Goal: Task Accomplishment & Management: Complete application form

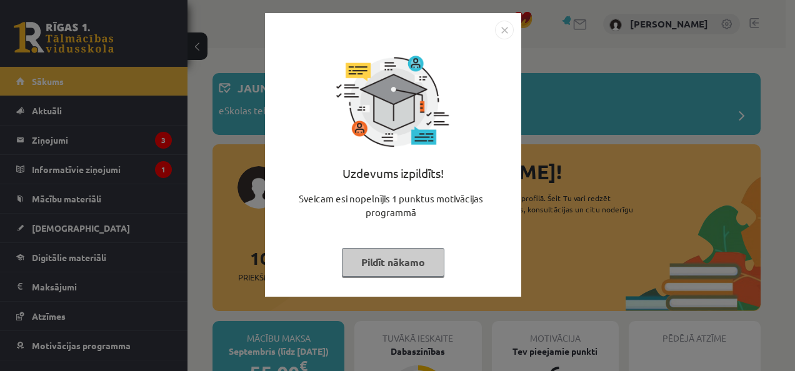
click at [511, 26] on img "Close" at bounding box center [504, 30] width 19 height 19
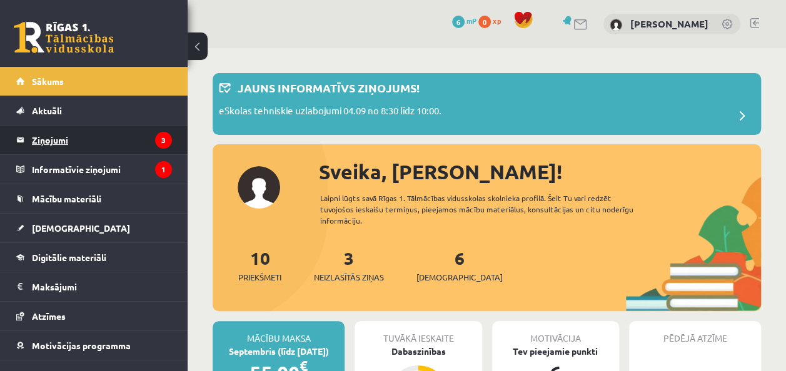
click at [56, 144] on legend "Ziņojumi 3" at bounding box center [102, 140] width 140 height 29
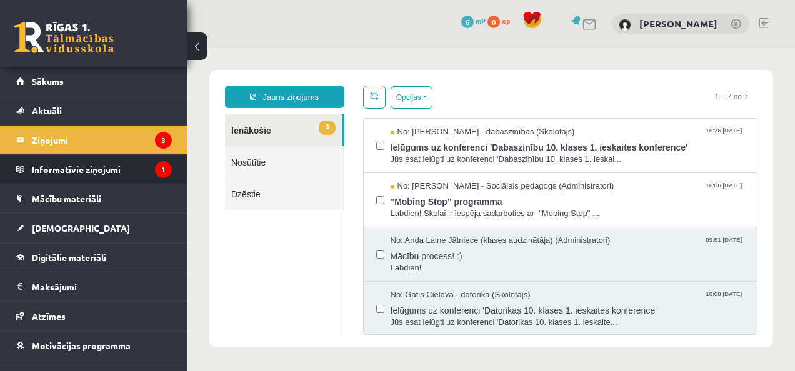
click at [55, 168] on legend "Informatīvie ziņojumi 1" at bounding box center [102, 169] width 140 height 29
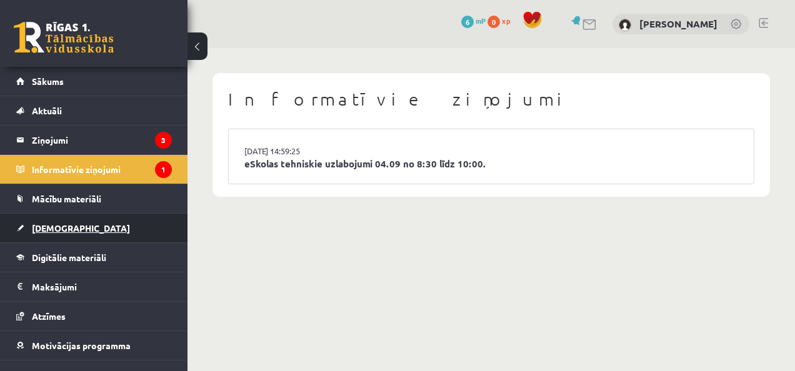
click at [45, 220] on link "[DEMOGRAPHIC_DATA]" at bounding box center [94, 228] width 156 height 29
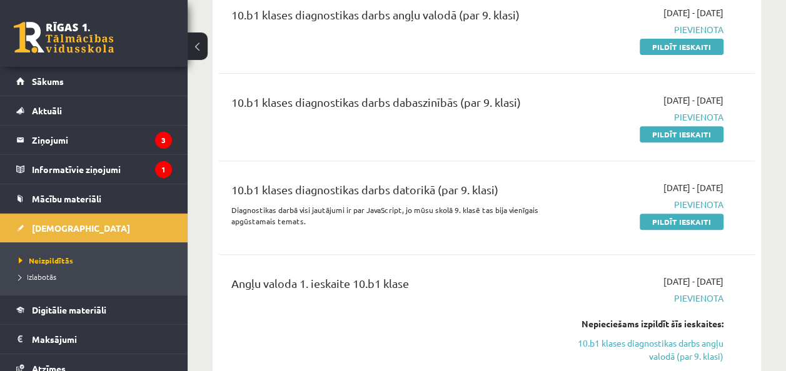
scroll to position [171, 0]
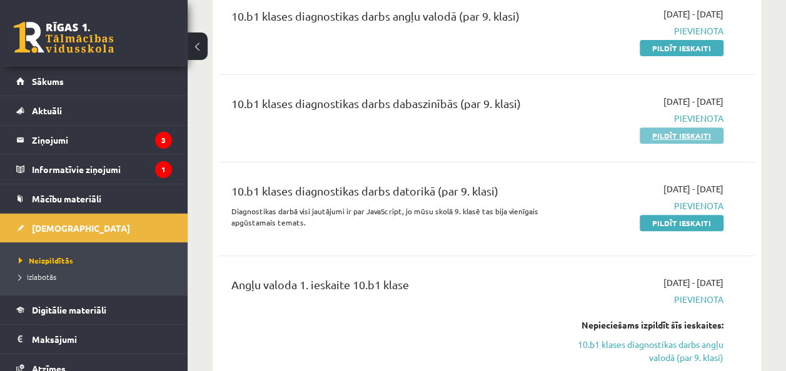
click at [672, 139] on link "Pildīt ieskaiti" at bounding box center [681, 135] width 84 height 16
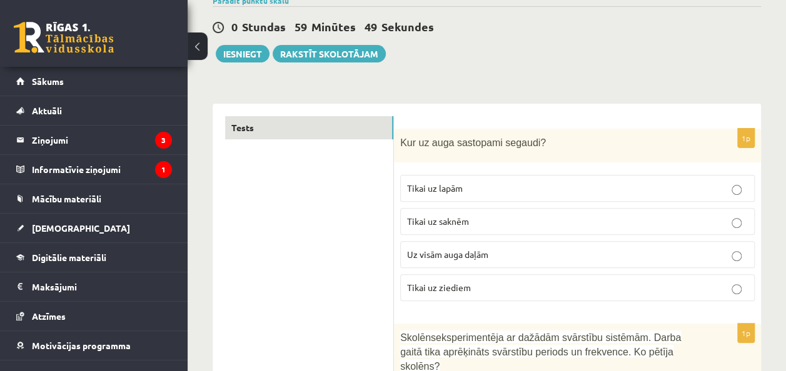
scroll to position [109, 0]
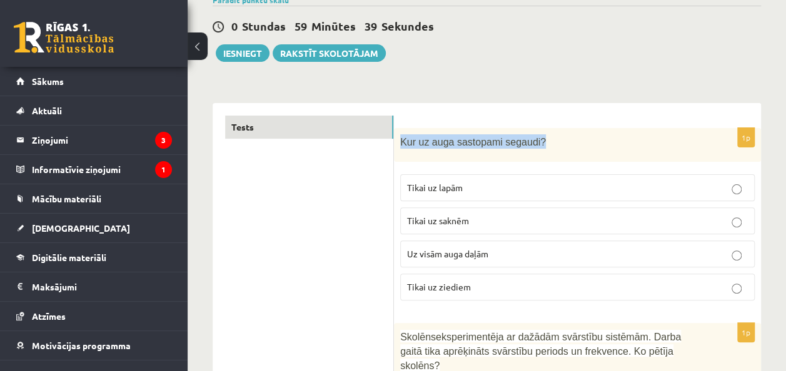
drag, startPoint x: 530, startPoint y: 141, endPoint x: 399, endPoint y: 142, distance: 130.6
click at [399, 142] on div "Kur uz auga sastopami segaudi?" at bounding box center [577, 145] width 367 height 34
drag, startPoint x: 399, startPoint y: 142, endPoint x: 429, endPoint y: 142, distance: 29.4
click at [429, 142] on span "Kur uz auga sastopami segaudi?" at bounding box center [473, 142] width 146 height 11
copy span "Kur uz auga sastopami segaudi?"
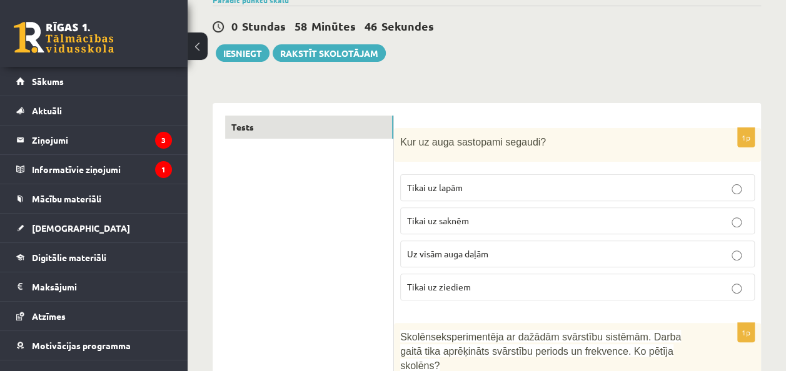
click at [550, 256] on p "Uz visām auga daļām" at bounding box center [577, 253] width 341 height 13
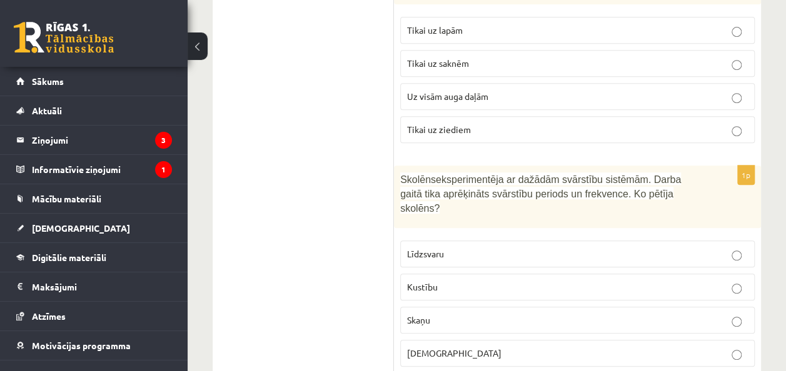
scroll to position [295, 0]
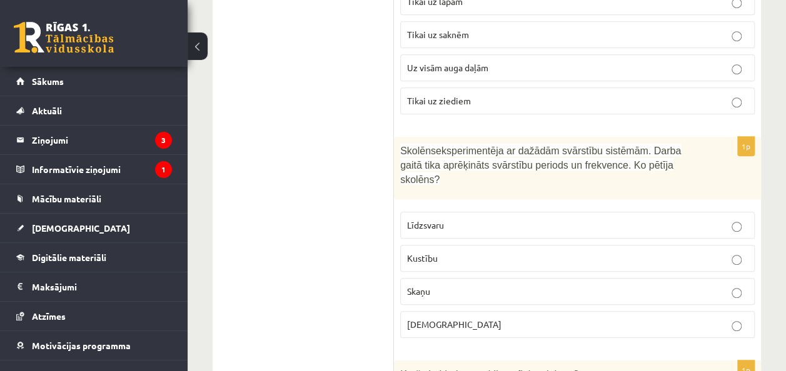
click at [551, 285] on p "Skaņu" at bounding box center [577, 291] width 341 height 13
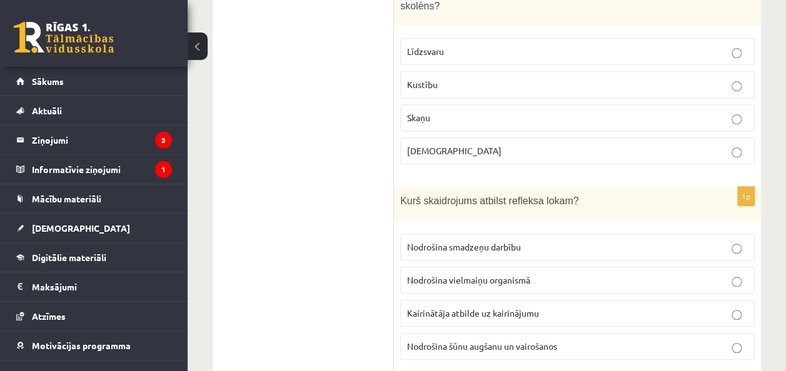
scroll to position [469, 0]
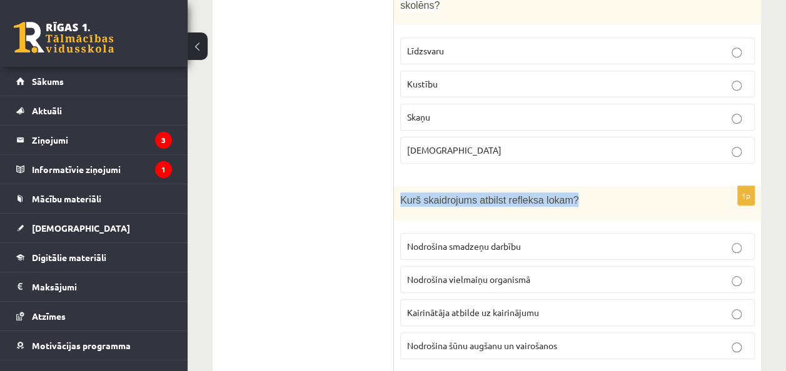
drag, startPoint x: 564, startPoint y: 179, endPoint x: 400, endPoint y: 184, distance: 163.8
click at [400, 192] on p "Kurš skaidrojums atbilst refleksa lokam?" at bounding box center [546, 199] width 292 height 14
copy span "Kurš skaidrojums atbilst refleksa lokam?"
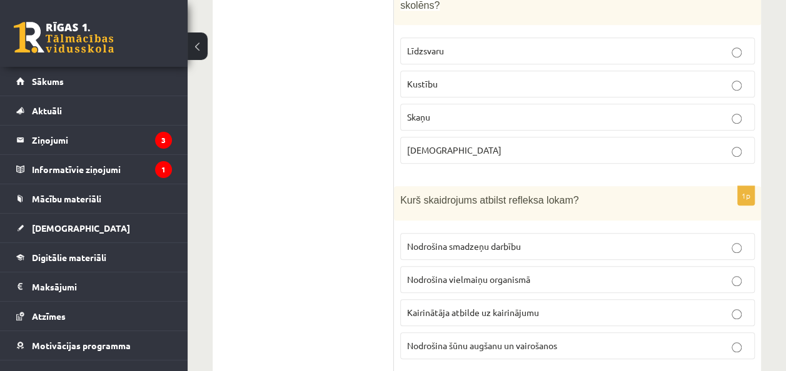
click at [614, 240] on p "Nodrošina smadzeņu darbību" at bounding box center [577, 246] width 341 height 13
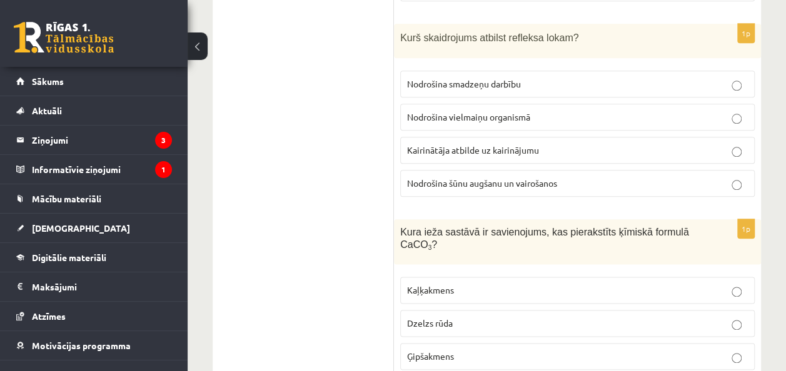
scroll to position [636, 0]
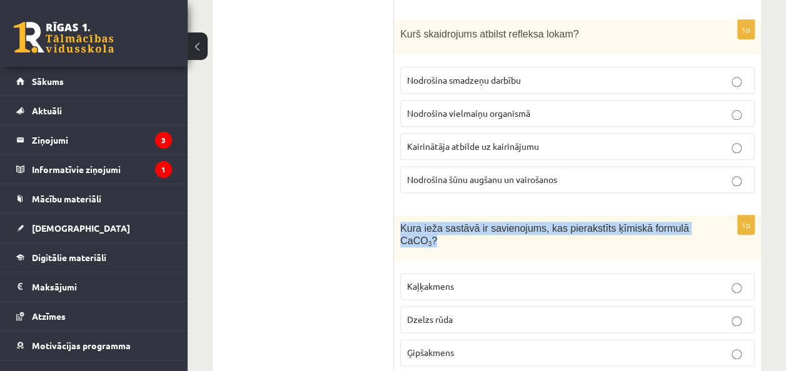
drag, startPoint x: 437, startPoint y: 224, endPoint x: 396, endPoint y: 207, distance: 44.6
click at [396, 216] on div "Kura ieža sastāvā ir savienojums, kas pierakstīts ķīmiskā formulā CaCO 3 ?" at bounding box center [577, 238] width 367 height 45
copy span "Kura ieža sastāvā ir savienojums, kas pierakstīts ķīmiskā formulā CaCO 3 ?"
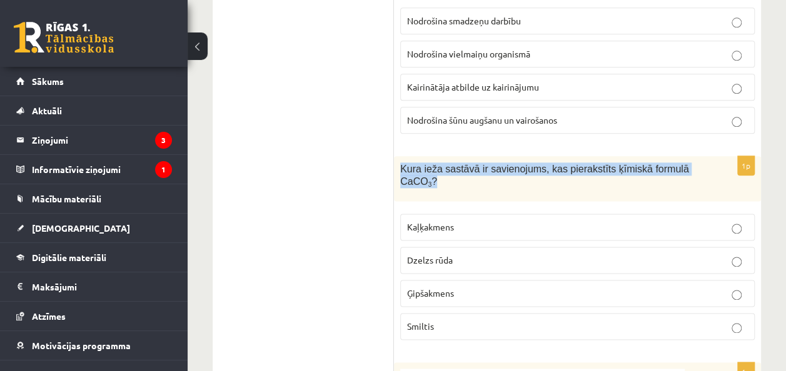
scroll to position [696, 0]
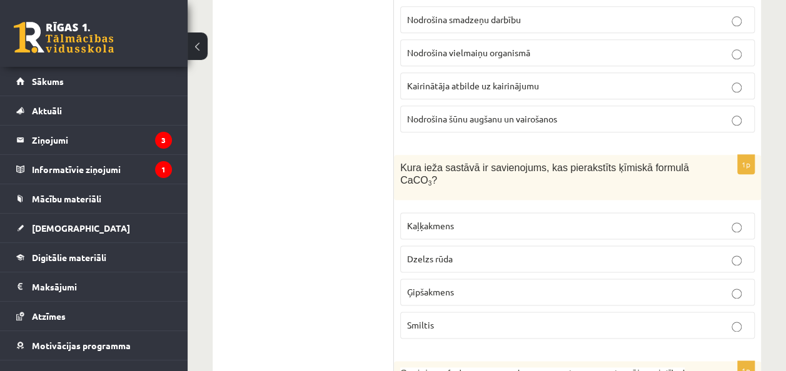
click at [656, 219] on p "Kaļķakmens" at bounding box center [577, 225] width 341 height 13
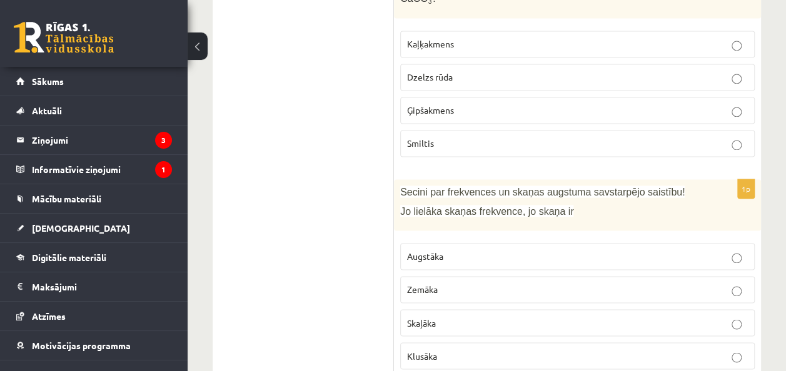
scroll to position [877, 0]
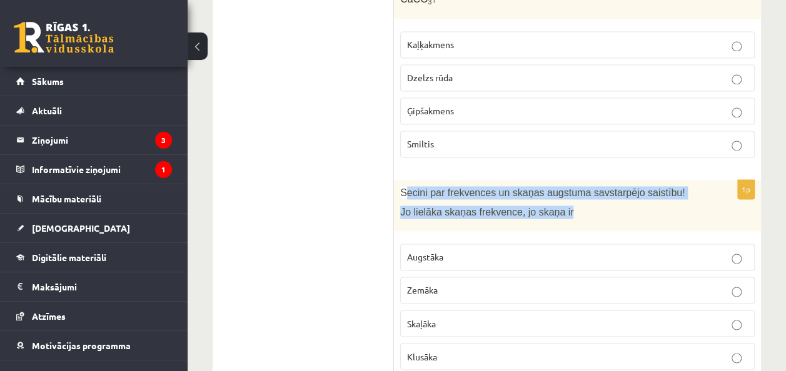
drag, startPoint x: 402, startPoint y: 171, endPoint x: 552, endPoint y: 191, distance: 150.6
click at [552, 191] on div "Secini par frekvences un skaņas augstuma savstarpējo saistību! Jo lielāka skaņa…" at bounding box center [577, 206] width 367 height 52
copy div "ecini par frekvences un skaņas augstuma savstarpējo saistību! Jo lielāka skaņas…"
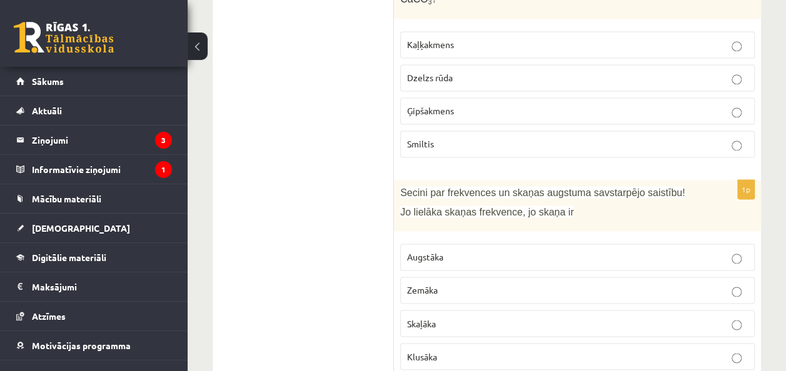
click at [444, 310] on label "Skaļāka" at bounding box center [577, 323] width 354 height 27
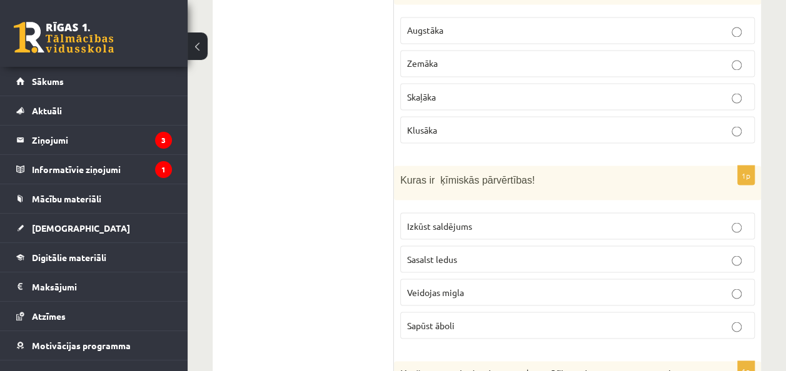
scroll to position [1105, 0]
click at [499, 318] on p "Sapūst āboli" at bounding box center [577, 324] width 341 height 13
click at [492, 278] on label "Veidojas migla" at bounding box center [577, 291] width 354 height 27
click at [475, 318] on p "Sapūst āboli" at bounding box center [577, 324] width 341 height 13
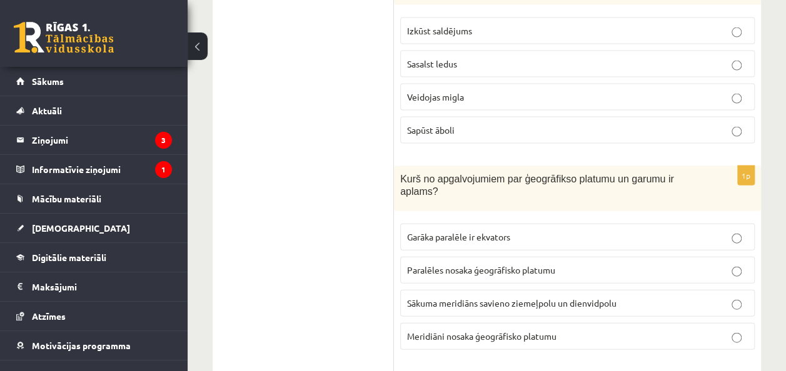
scroll to position [1304, 0]
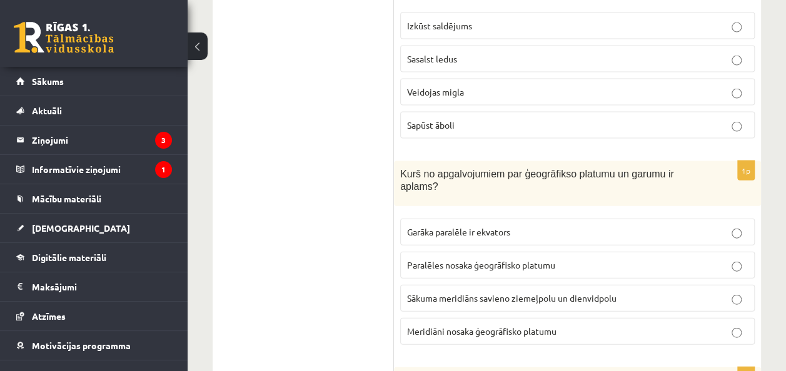
click at [591, 325] on p "Meridiāni nosaka ģeogrāfisko platumu" at bounding box center [577, 331] width 341 height 13
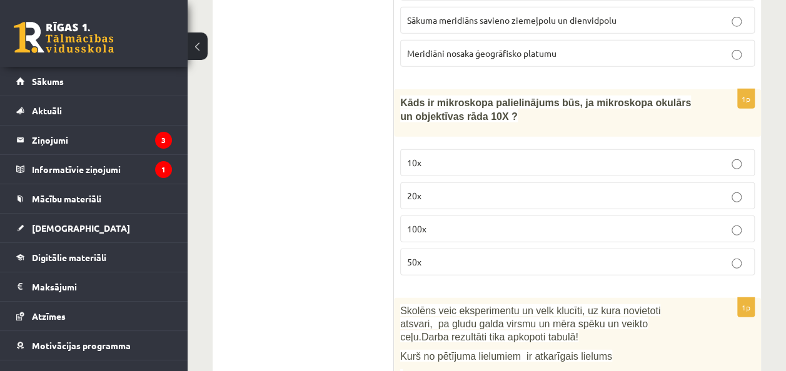
scroll to position [1580, 0]
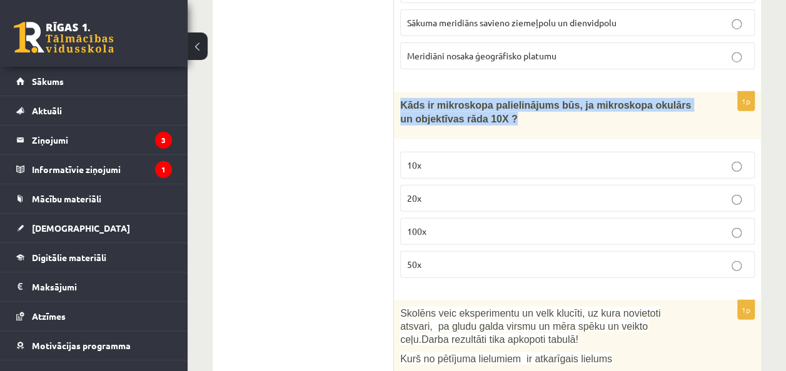
drag, startPoint x: 509, startPoint y: 74, endPoint x: 397, endPoint y: 66, distance: 111.5
click at [397, 92] on div "Kāds ir mikroskopa palielinājums būs, ja mikroskopa okulārs un objektīvas rāda …" at bounding box center [577, 116] width 367 height 48
copy span "Kāds ir mikroskopa palielinājums būs, ja mikroskopa okulārs un objektīvas rāda …"
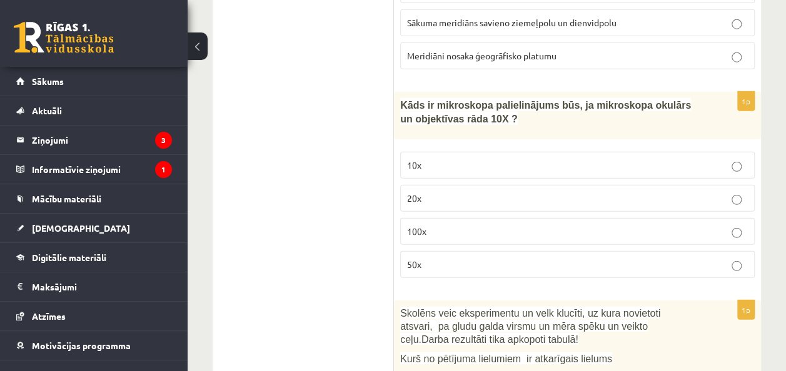
click at [439, 159] on p "10x" at bounding box center [577, 165] width 341 height 13
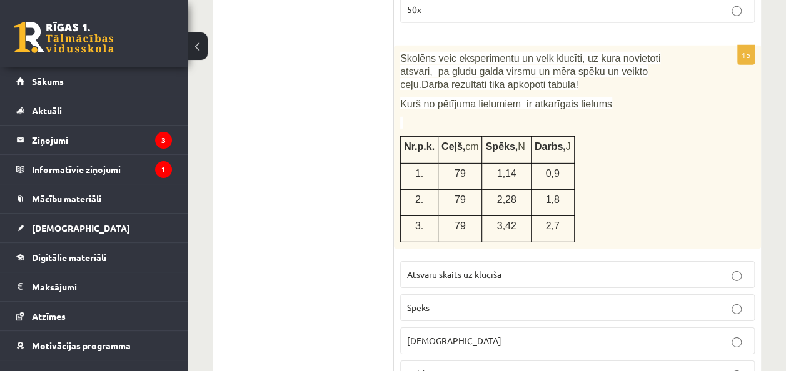
scroll to position [1837, 0]
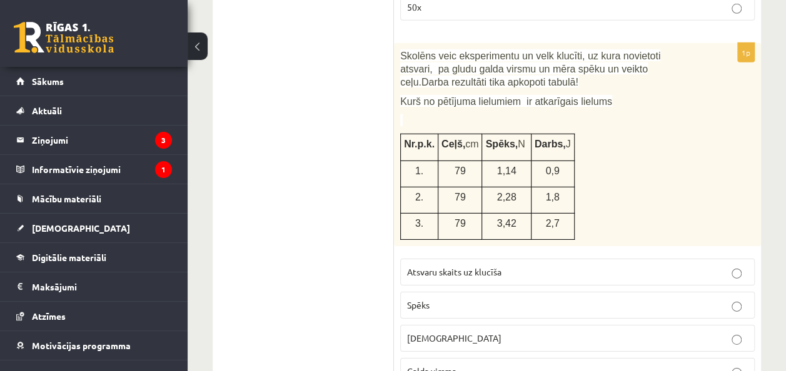
click at [457, 299] on p "Spēks" at bounding box center [577, 305] width 341 height 13
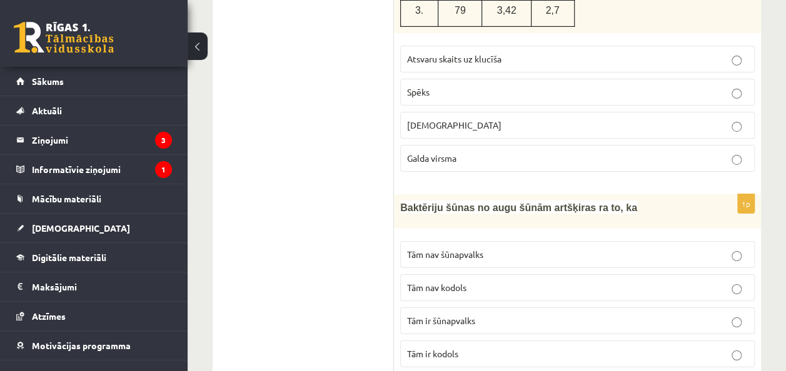
scroll to position [2051, 0]
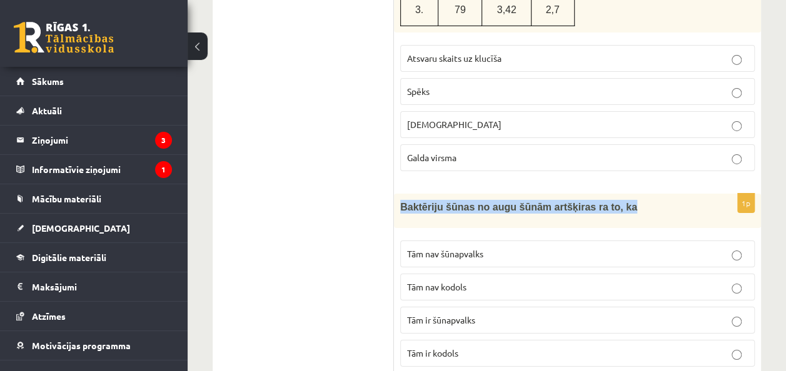
drag, startPoint x: 604, startPoint y: 165, endPoint x: 397, endPoint y: 165, distance: 206.2
click at [397, 194] on div "Baktēriju šūnas no augu šūnām artšķiras ra to, ka" at bounding box center [577, 211] width 367 height 34
copy span "Baktēriju šūnas no augu šūnām artšķiras ra to, ka"
click at [471, 248] on span "Tām nav šūnapvalks" at bounding box center [445, 253] width 76 height 11
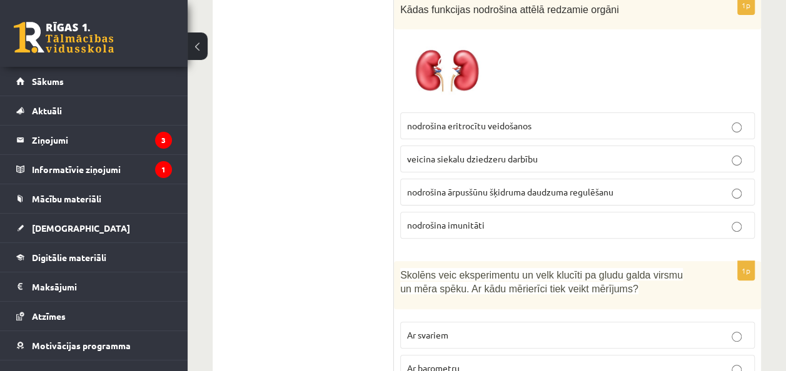
scroll to position [2497, 0]
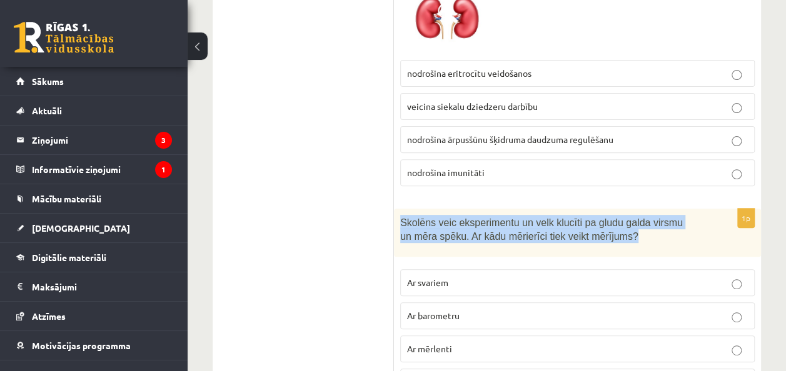
drag, startPoint x: 586, startPoint y: 190, endPoint x: 399, endPoint y: 177, distance: 186.6
click at [399, 209] on div "Skolēns veic eksperimentu un velk klucīti pa gludu galda virsmu un mēra spēku. …" at bounding box center [577, 233] width 367 height 48
copy span "Skolēns veic eksperimentu un velk klucīti pa gludu galda virsmu un mēra spēku. …"
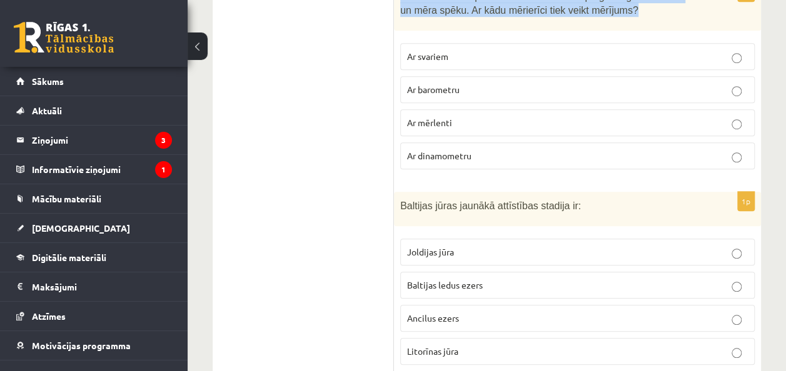
scroll to position [2724, 0]
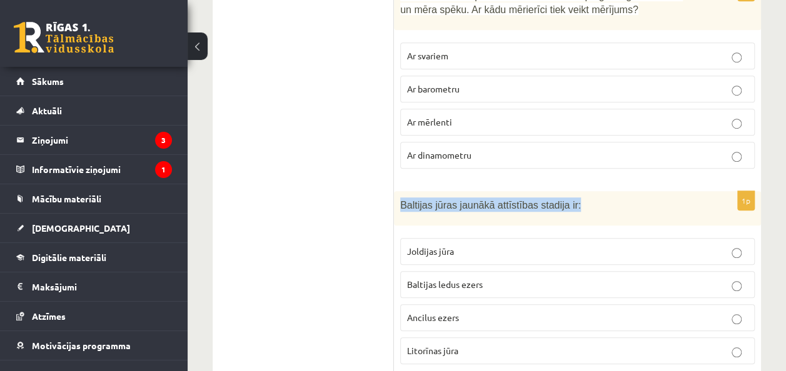
drag, startPoint x: 576, startPoint y: 151, endPoint x: 399, endPoint y: 159, distance: 177.0
click at [399, 191] on div "Baltijas jūras jaunākā attīstības stadija ir:" at bounding box center [577, 208] width 367 height 34
copy span "Baltijas jūras jaunākā attīstības stadija ir:"
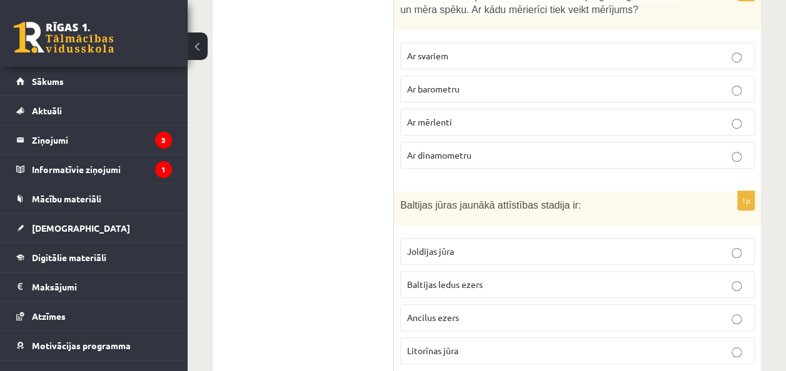
click at [614, 238] on label "Joldijas jūra" at bounding box center [577, 251] width 354 height 27
click at [614, 278] on p "Baltijas ledus ezers" at bounding box center [577, 284] width 341 height 13
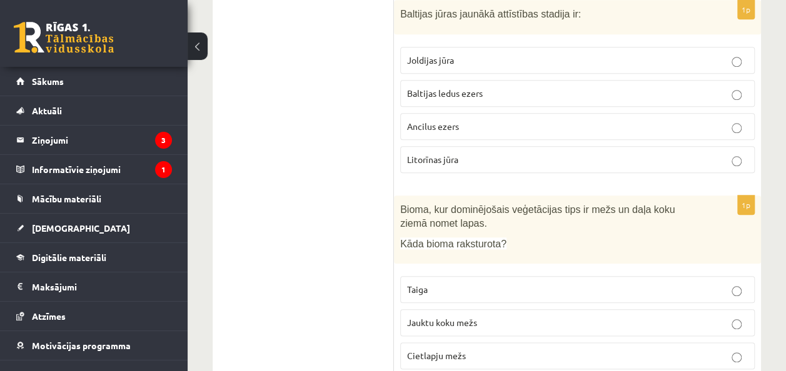
scroll to position [2917, 0]
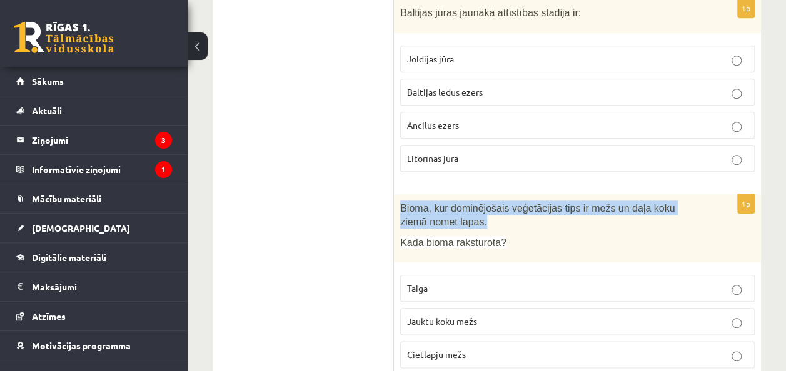
drag, startPoint x: 459, startPoint y: 172, endPoint x: 395, endPoint y: 158, distance: 65.3
click at [395, 194] on div "Bioma, kur dominējošais veģetācijas tips ir mežs un daļa koku ziemā nomet lapas…" at bounding box center [577, 228] width 367 height 69
copy span "Bioma, kur dominējošais veģetācijas tips ir mežs un daļa koku ziemā nomet lapas."
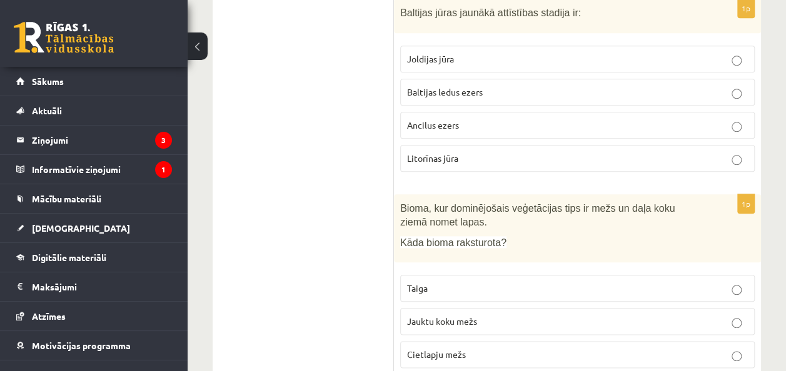
click at [545, 315] on p "Jauktu koku mežs" at bounding box center [577, 321] width 341 height 13
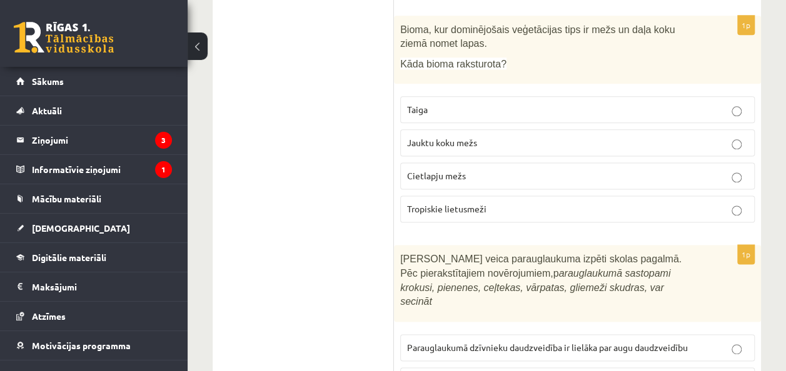
scroll to position [3148, 0]
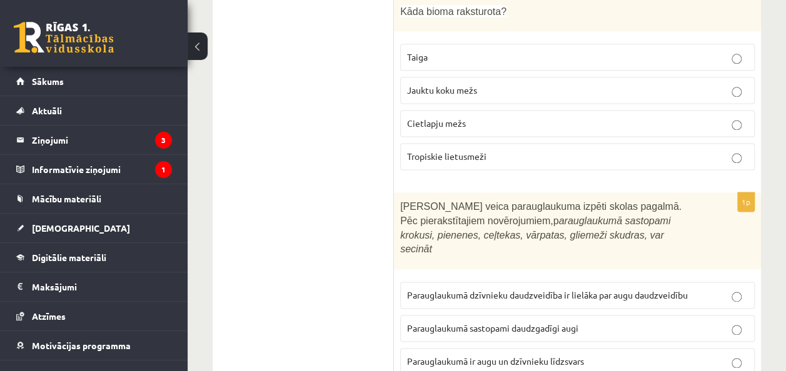
click at [597, 315] on label "Parauglaukumā sastopami daudzgadīgi augi" at bounding box center [577, 328] width 354 height 27
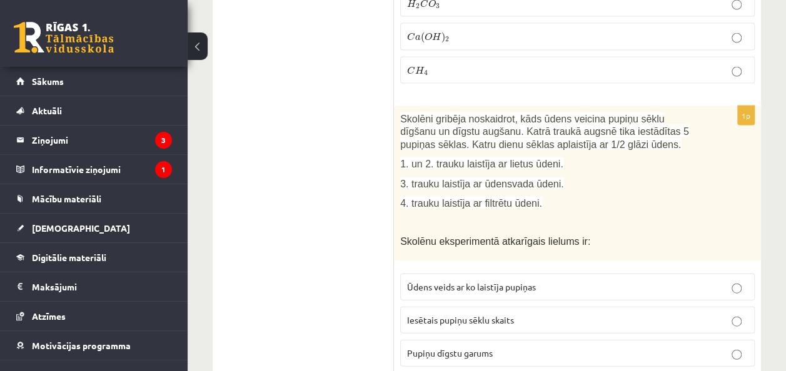
scroll to position [3700, 0]
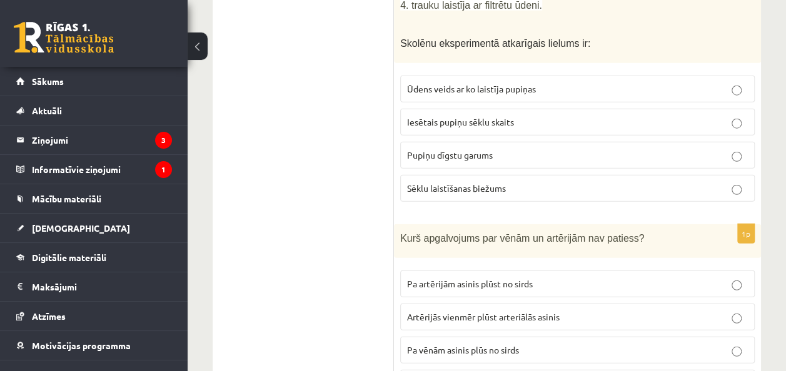
scroll to position [3896, 0]
click at [574, 278] on p "Pa artērijām asinis plūst no sirds" at bounding box center [577, 284] width 341 height 13
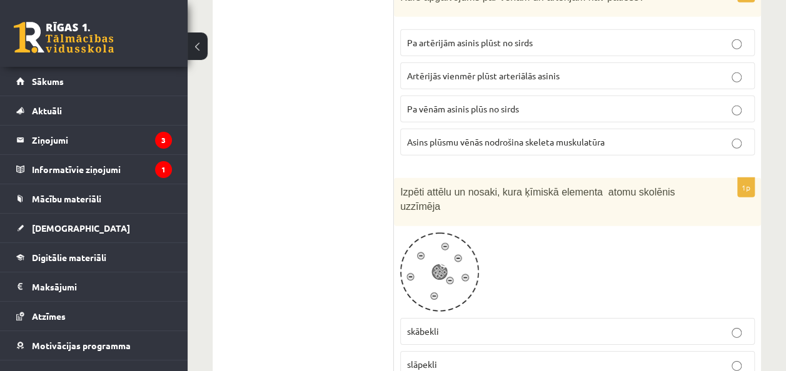
scroll to position [4138, 0]
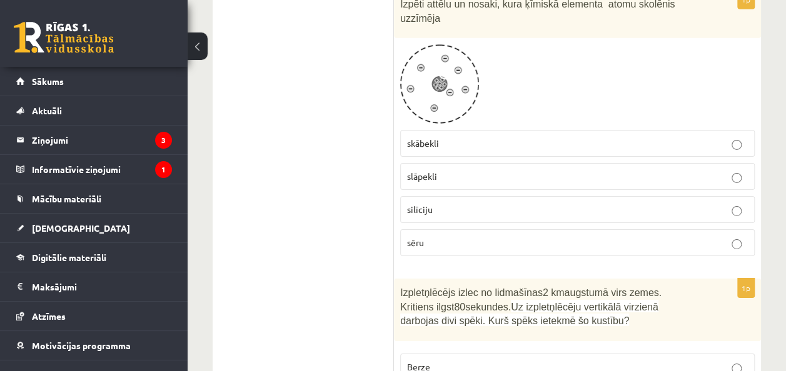
scroll to position [4392, 0]
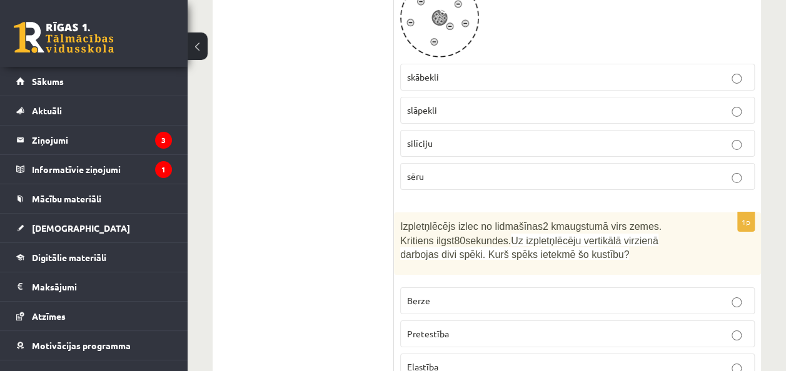
click at [456, 327] on p "Pretestība" at bounding box center [577, 333] width 341 height 13
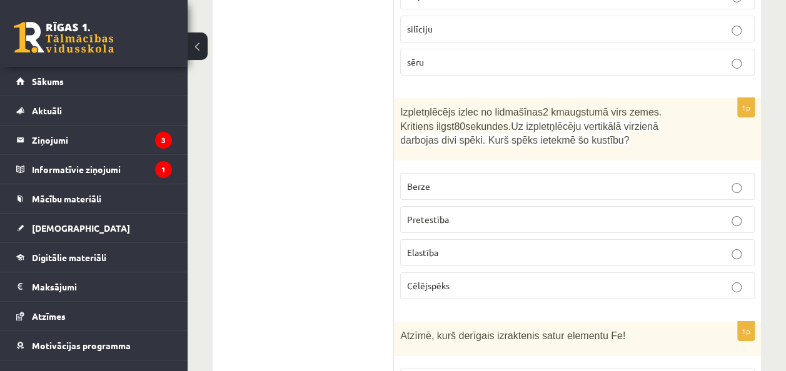
scroll to position [4523, 0]
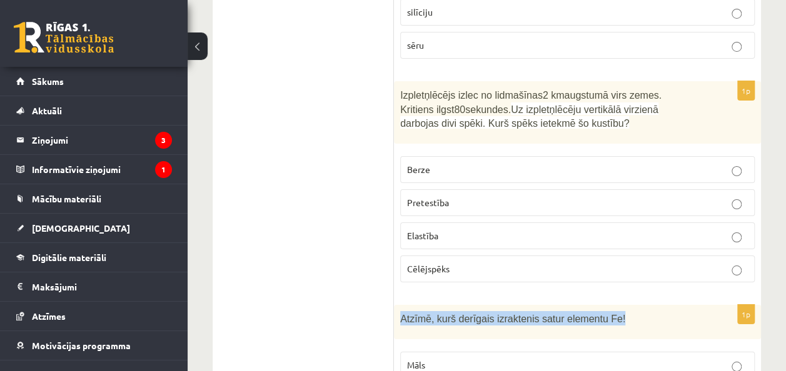
drag, startPoint x: 617, startPoint y: 224, endPoint x: 394, endPoint y: 237, distance: 223.4
click at [394, 305] on div "Atzīmē, kurš derīgais izraktenis satur elementu Fe!" at bounding box center [577, 322] width 367 height 34
copy span "Atzīmē, kurš derīgais izraktenis satur elementu Fe!"
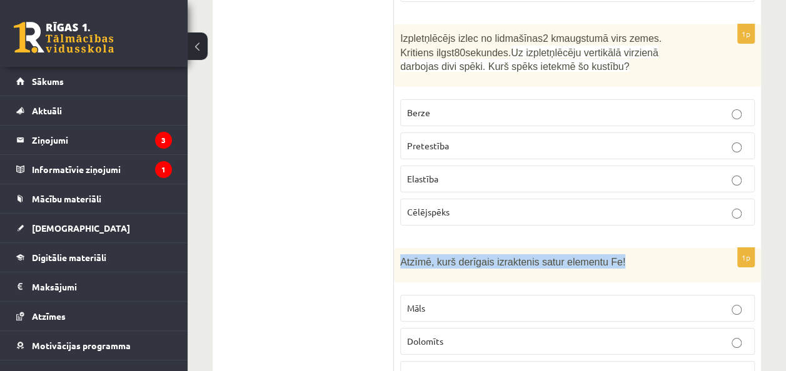
scroll to position [4581, 0]
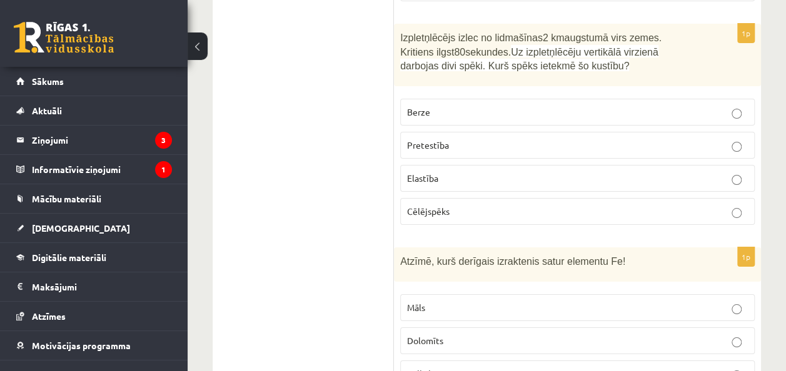
click at [461, 301] on p "Māls" at bounding box center [577, 307] width 341 height 13
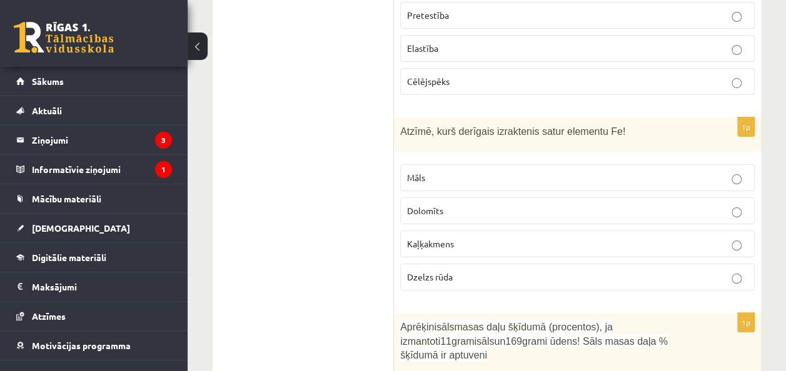
scroll to position [4789, 0]
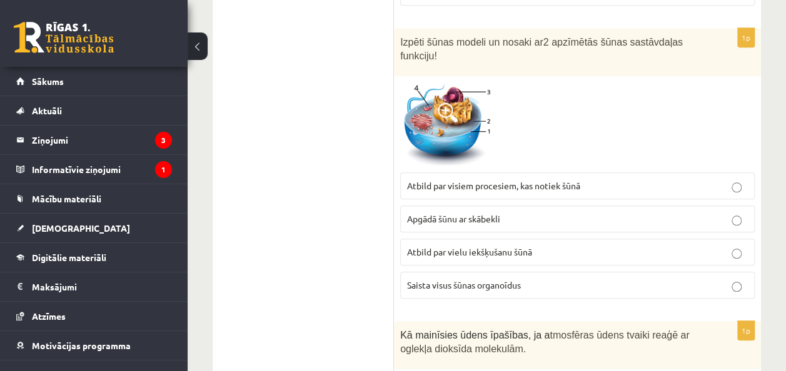
scroll to position [5221, 0]
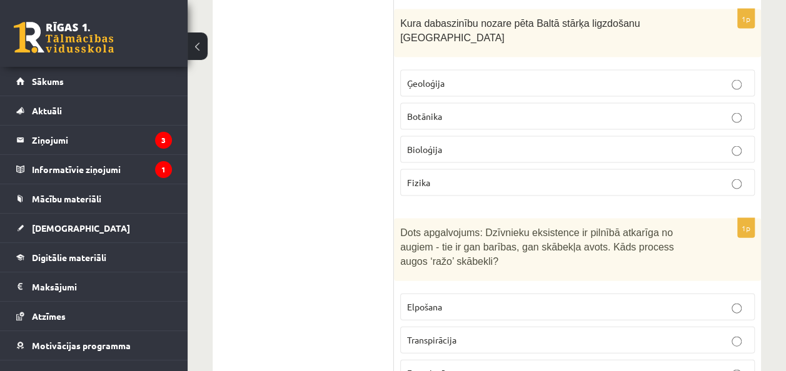
scroll to position [5961, 0]
click at [504, 366] on p "Fotosintēze" at bounding box center [577, 372] width 341 height 13
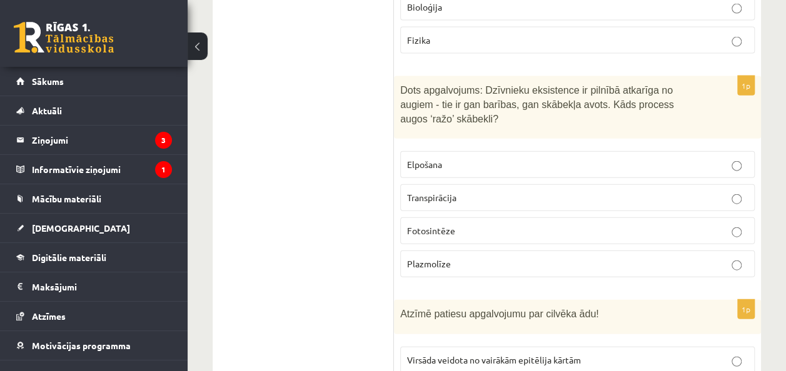
click at [614, 354] on p "Virsāda veidota no vairākām epitēlija kārtām" at bounding box center [577, 360] width 341 height 13
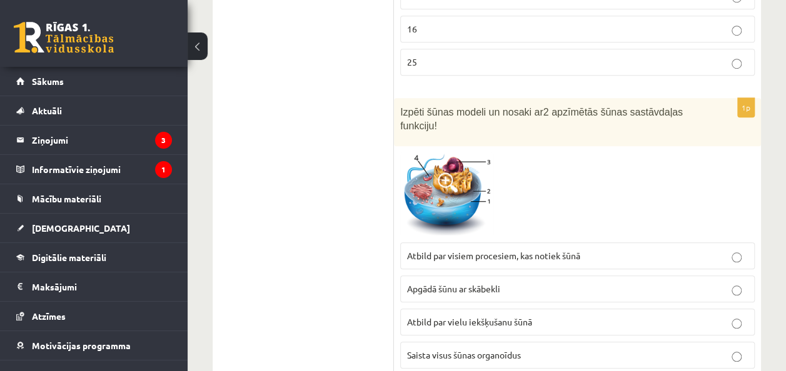
scroll to position [5149, 0]
click at [641, 251] on p "Atbild par visiem procesiem, kas notiek šūnā" at bounding box center [577, 257] width 341 height 13
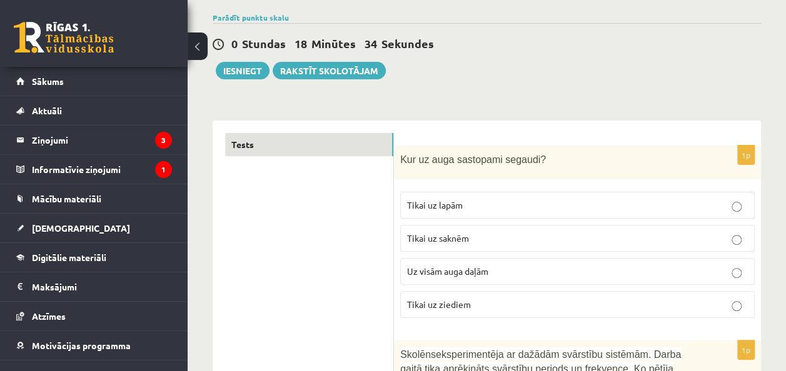
scroll to position [0, 0]
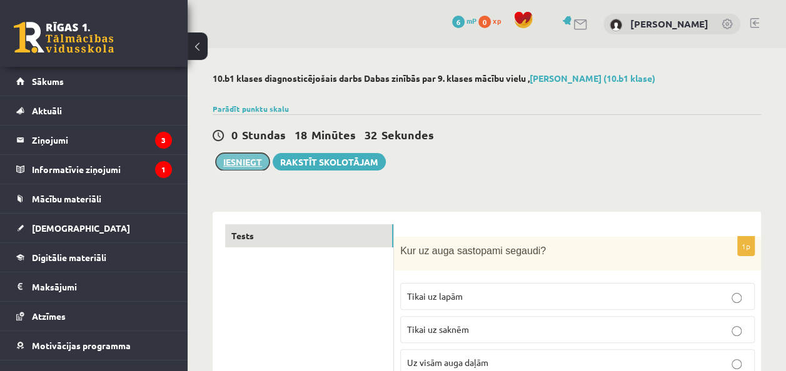
click at [241, 166] on button "Iesniegt" at bounding box center [243, 161] width 54 height 17
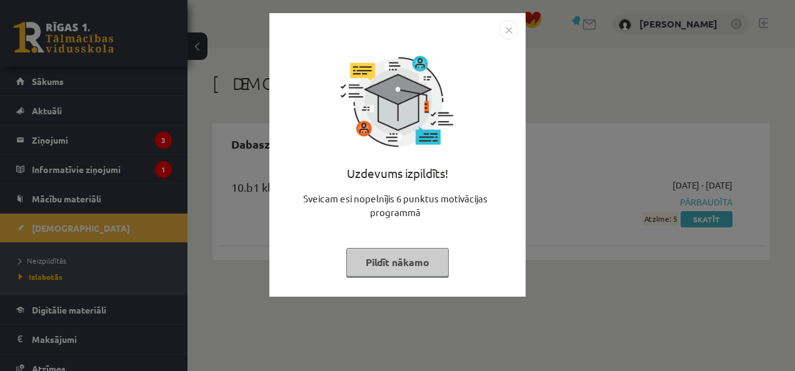
click at [509, 31] on img "Close" at bounding box center [508, 30] width 19 height 19
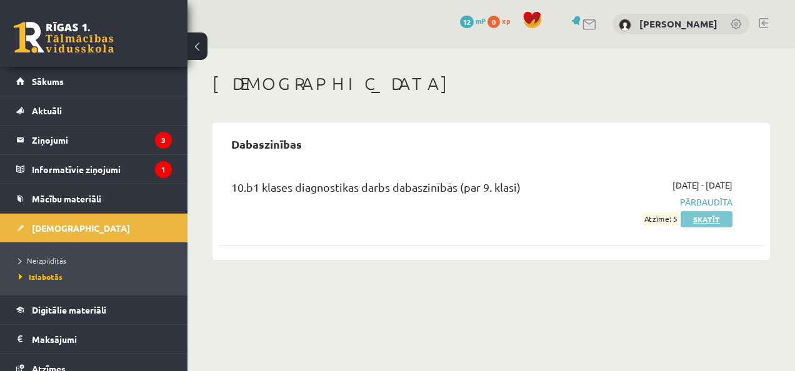
click at [701, 217] on link "Skatīt" at bounding box center [707, 219] width 52 height 16
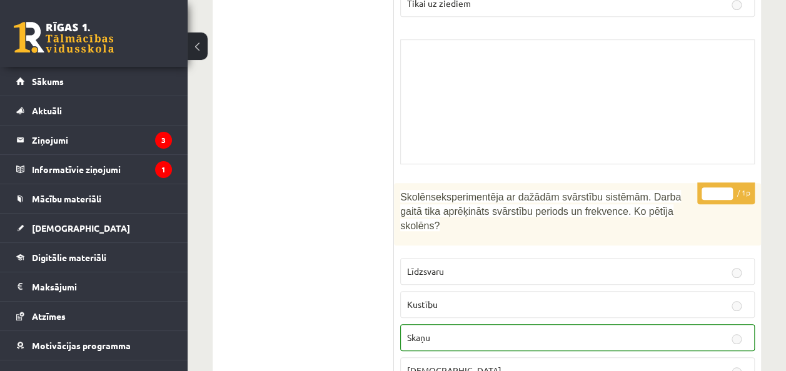
scroll to position [366, 0]
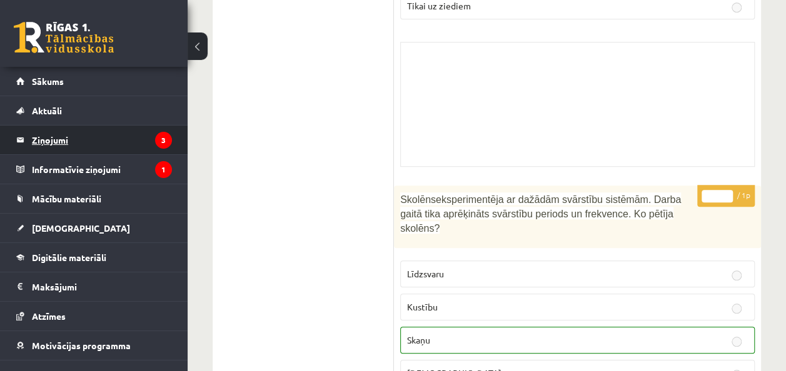
click at [46, 142] on legend "Ziņojumi 3" at bounding box center [102, 140] width 140 height 29
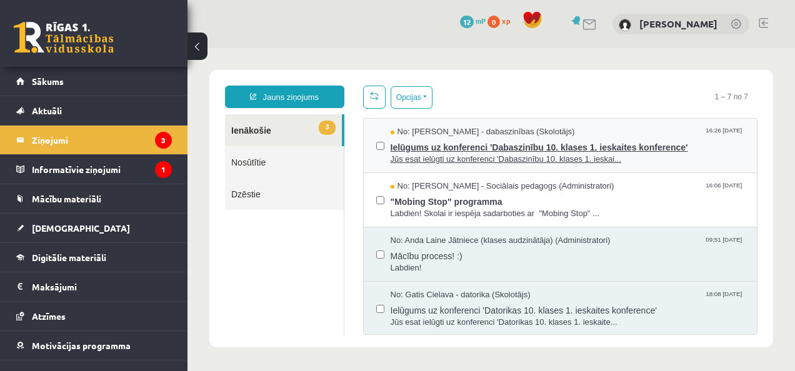
click at [499, 161] on span "Jūs esat ielūgti uz konferenci 'Dabaszinību 10. klases 1. ieskai..." at bounding box center [568, 160] width 354 height 12
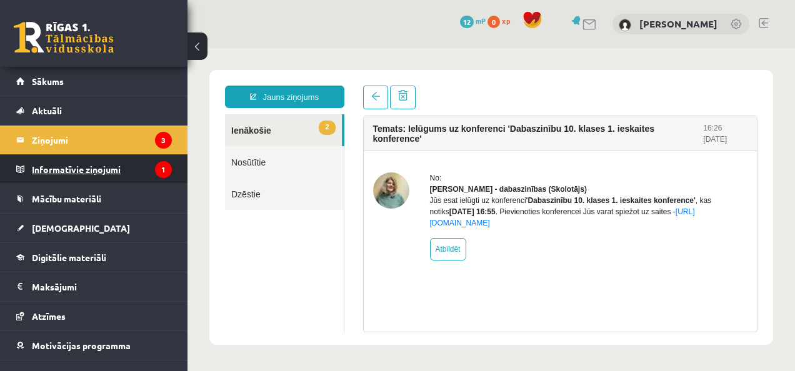
click at [94, 175] on legend "Informatīvie ziņojumi 1" at bounding box center [102, 169] width 140 height 29
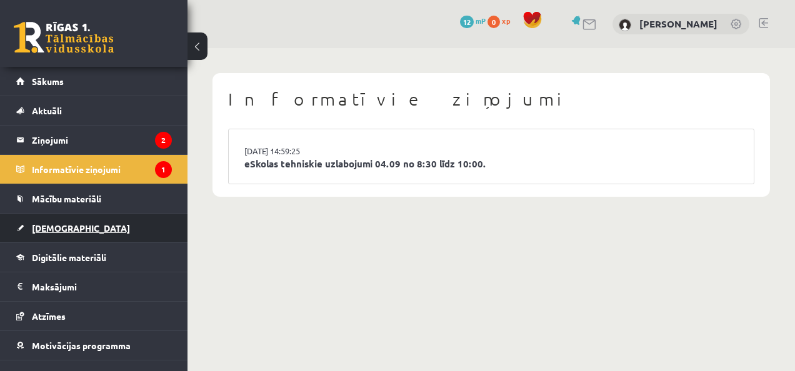
click at [60, 232] on link "[DEMOGRAPHIC_DATA]" at bounding box center [94, 228] width 156 height 29
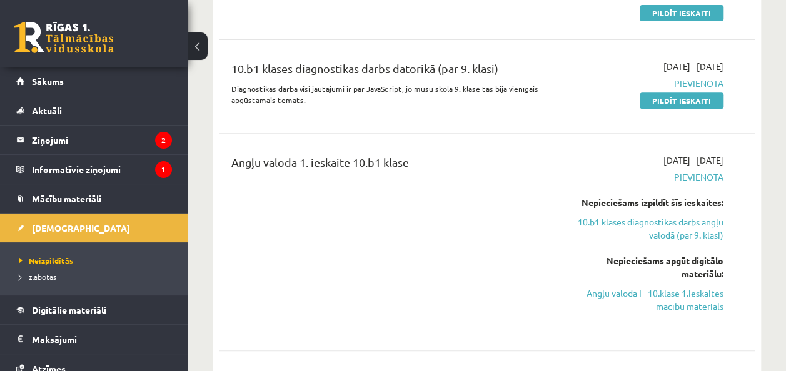
scroll to position [214, 0]
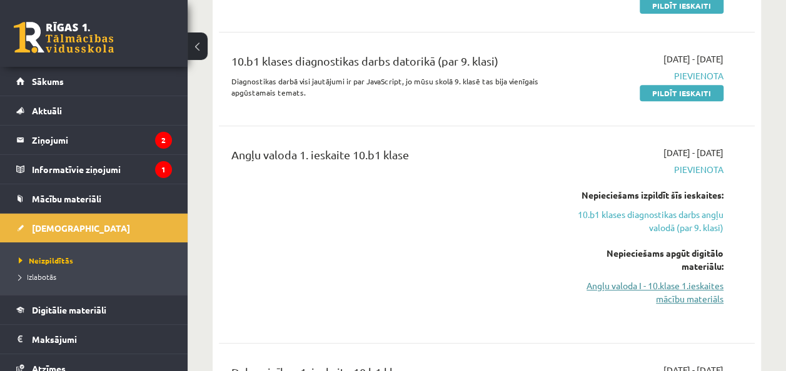
click at [657, 291] on link "Angļu valoda I - 10.klase 1.ieskaites mācību materiāls" at bounding box center [647, 292] width 151 height 26
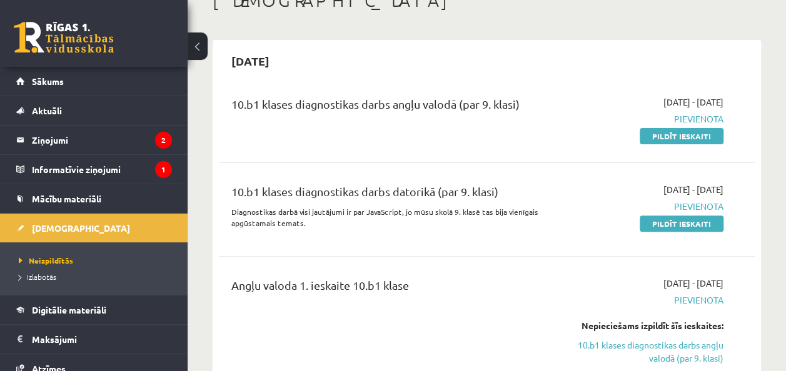
scroll to position [84, 0]
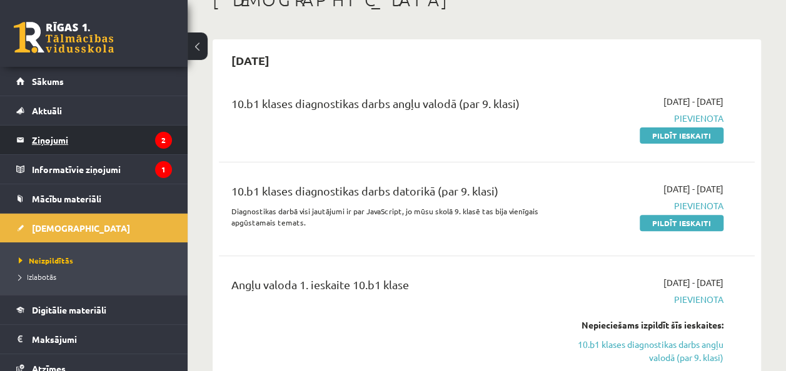
click at [87, 141] on legend "Ziņojumi 2" at bounding box center [102, 140] width 140 height 29
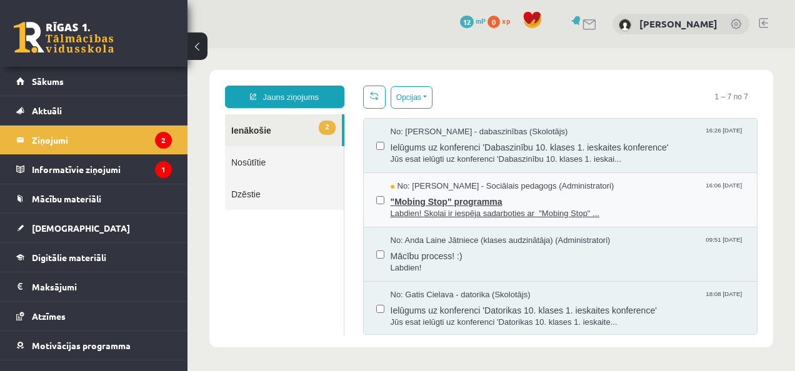
click at [394, 192] on span ""Mobing Stop" programma" at bounding box center [568, 200] width 354 height 16
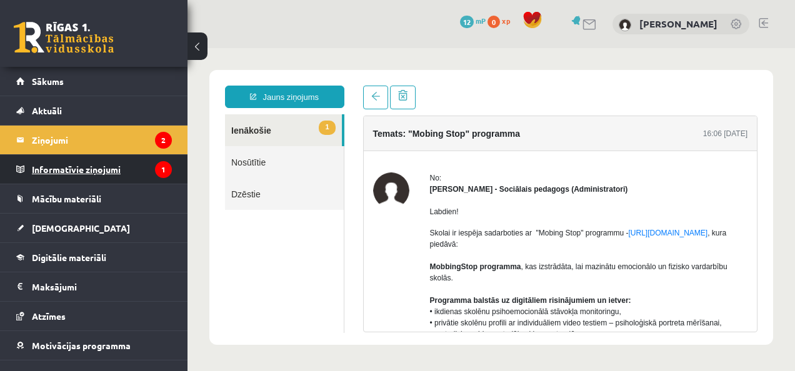
click at [87, 176] on legend "Informatīvie ziņojumi 1" at bounding box center [102, 169] width 140 height 29
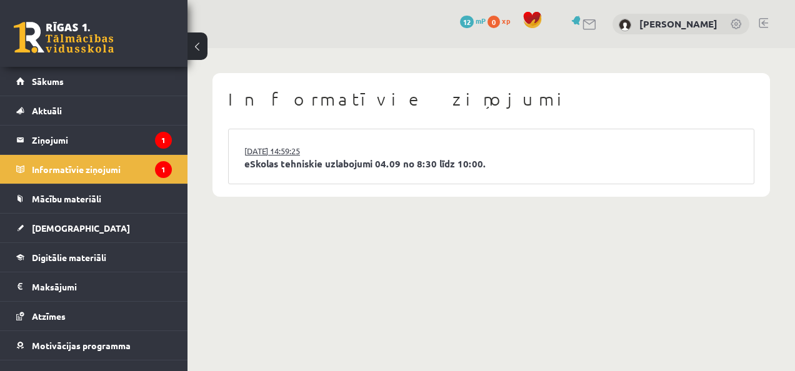
click at [312, 154] on link "03.09.2025 14:59:25" at bounding box center [291, 151] width 94 height 12
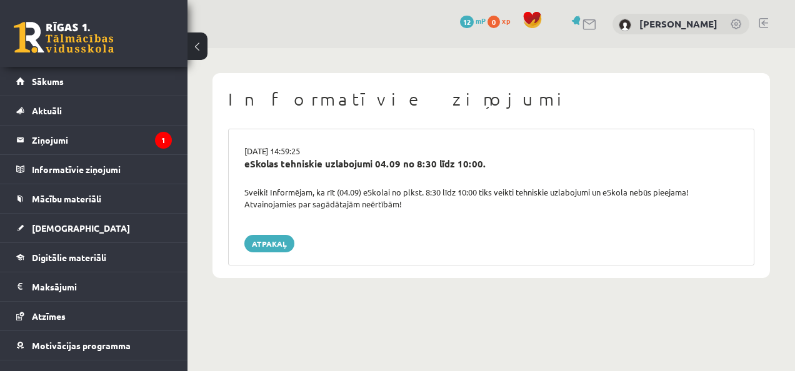
click at [314, 159] on div "eSkolas tehniskie uzlabojumi 04.09 no 8:30 līdz 10:00." at bounding box center [491, 164] width 494 height 14
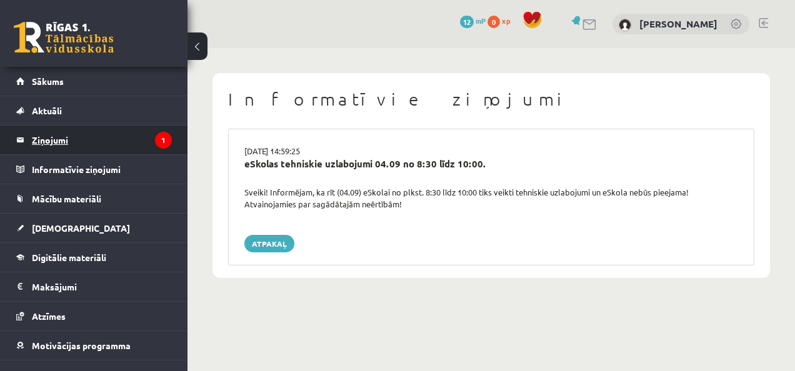
click at [62, 141] on legend "Ziņojumi 1" at bounding box center [102, 140] width 140 height 29
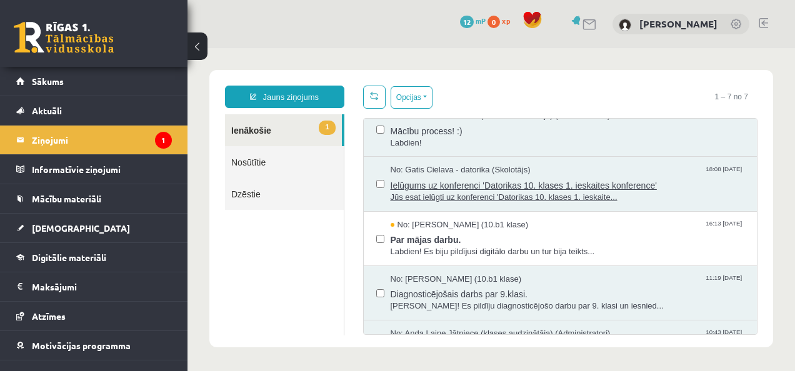
scroll to position [162, 0]
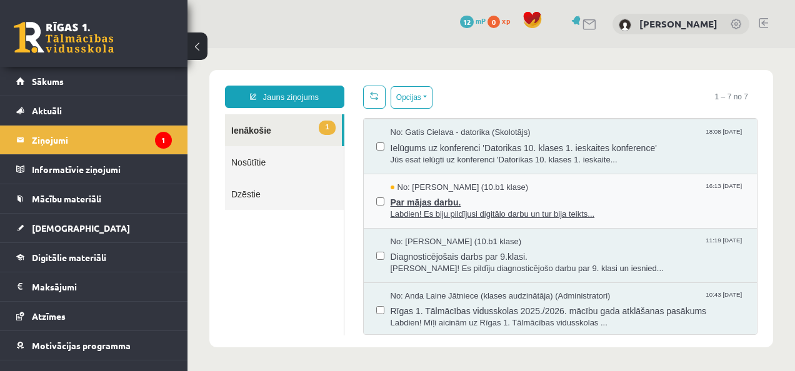
click at [417, 206] on span "Par mājas darbu." at bounding box center [568, 201] width 354 height 16
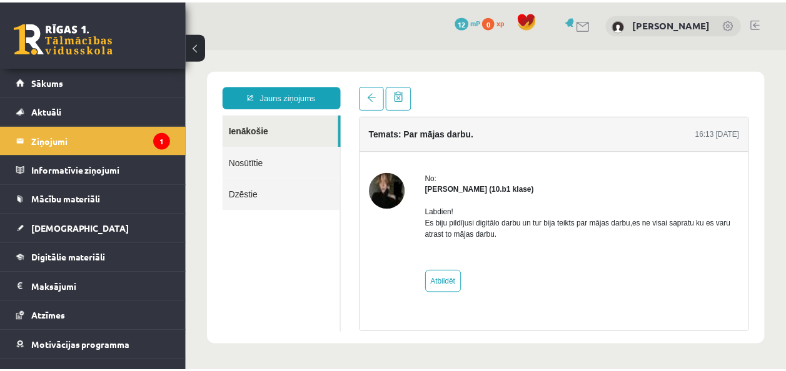
scroll to position [0, 0]
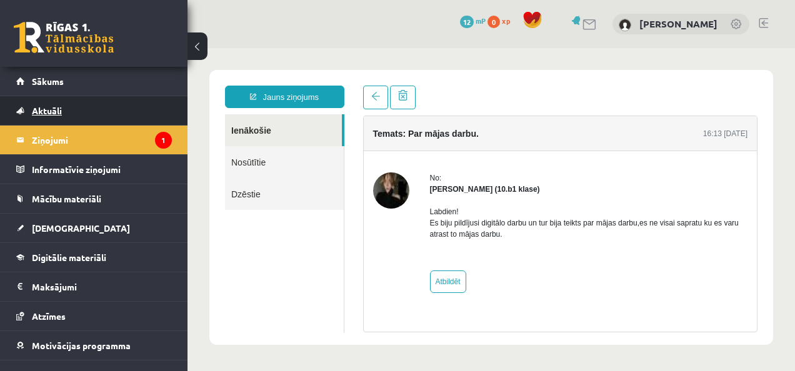
click at [30, 109] on link "Aktuāli" at bounding box center [94, 110] width 156 height 29
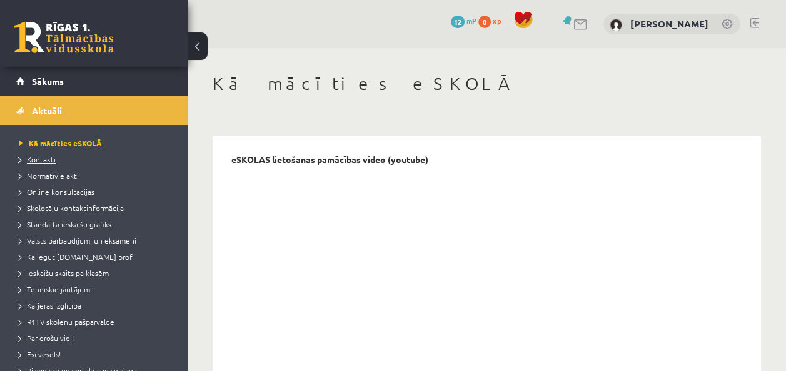
click at [44, 159] on span "Kontakti" at bounding box center [37, 159] width 37 height 10
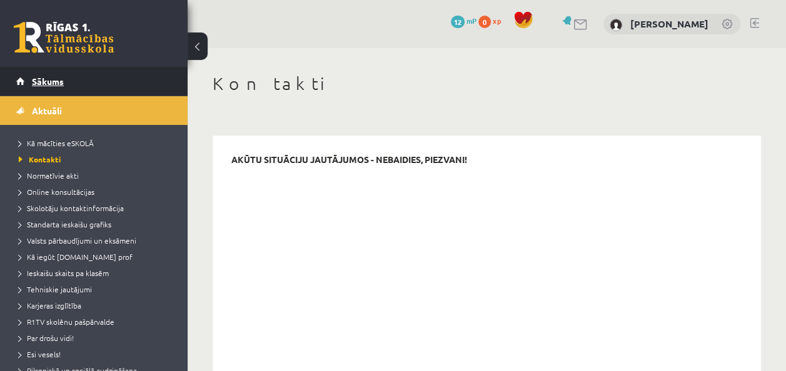
click at [49, 82] on span "Sākums" at bounding box center [48, 81] width 32 height 11
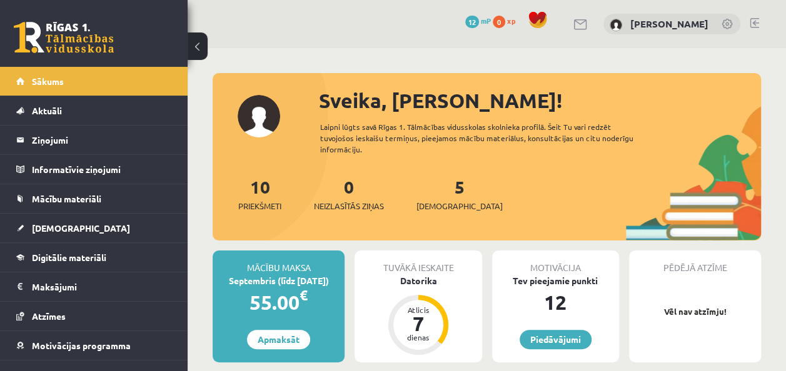
click div "5 Ieskaites"
click span "[DEMOGRAPHIC_DATA]"
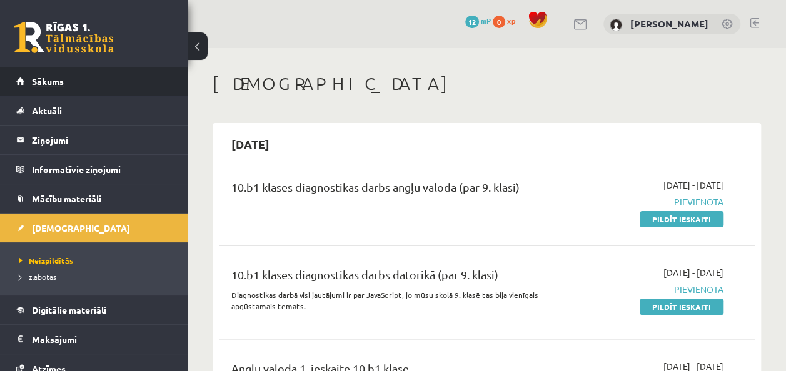
click at [32, 82] on span "Sākums" at bounding box center [48, 81] width 32 height 11
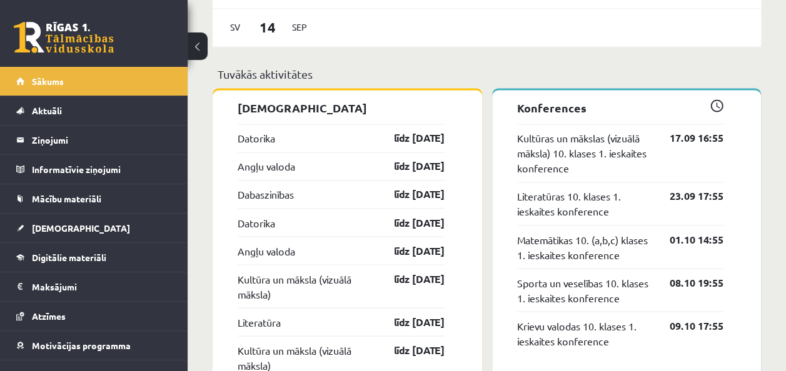
scroll to position [959, 0]
